Goal: Check status

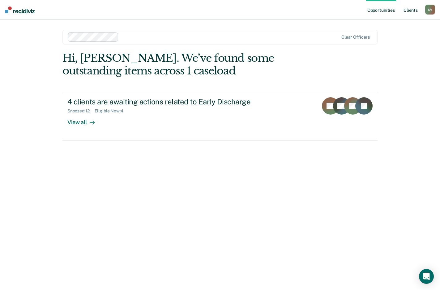
click at [410, 8] on link "Client s" at bounding box center [410, 10] width 17 height 20
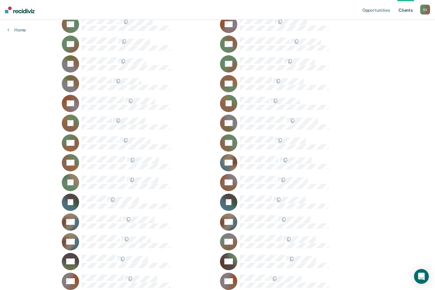
scroll to position [115, 0]
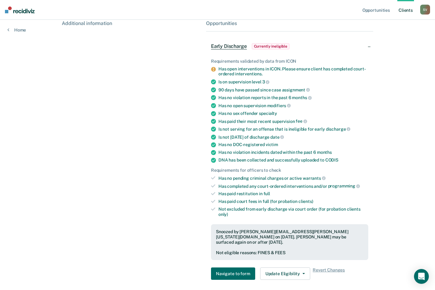
scroll to position [86, 0]
